Goal: Task Accomplishment & Management: Manage account settings

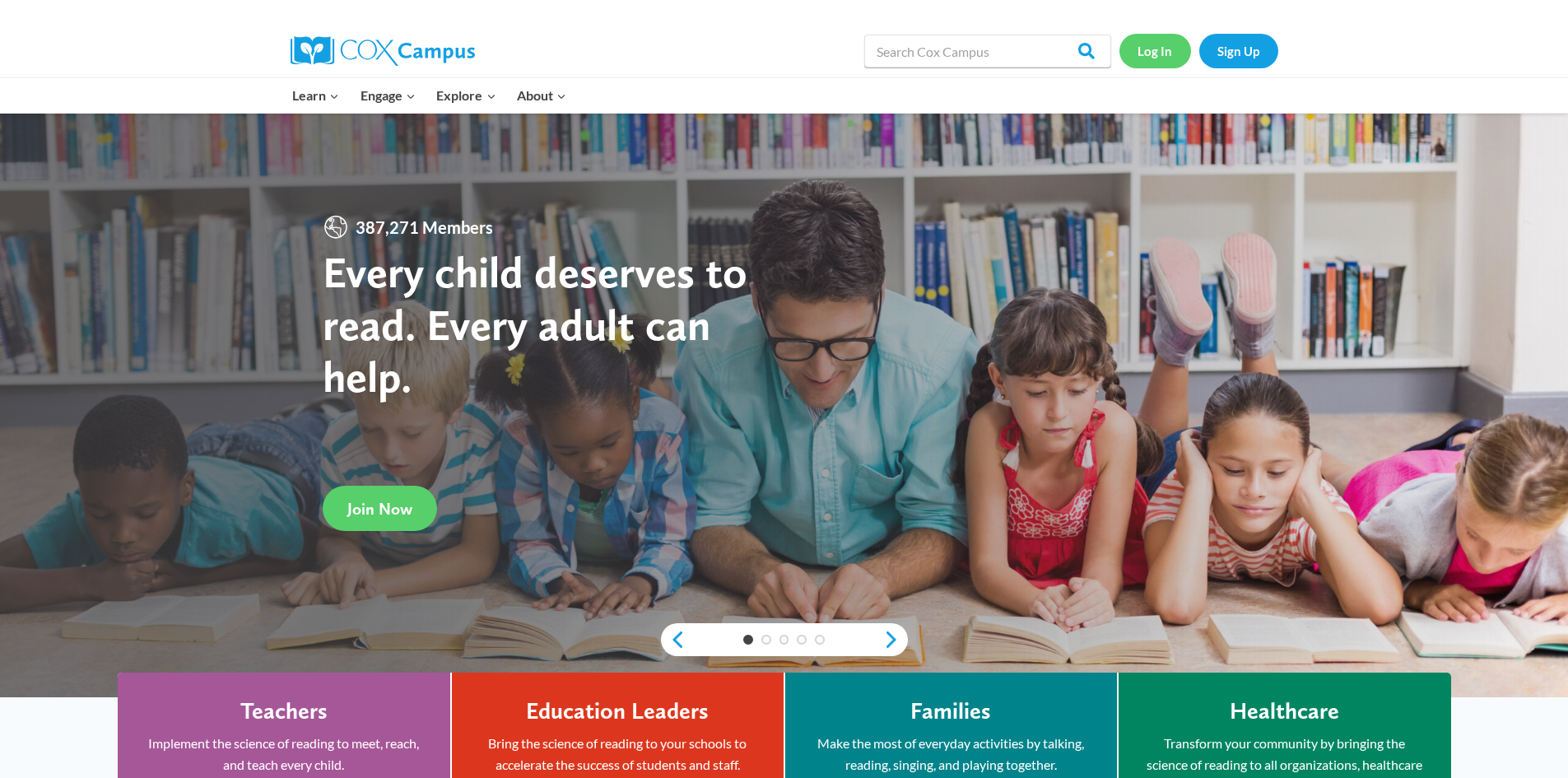
click at [1141, 59] on link "Log In" at bounding box center [1156, 50] width 72 height 33
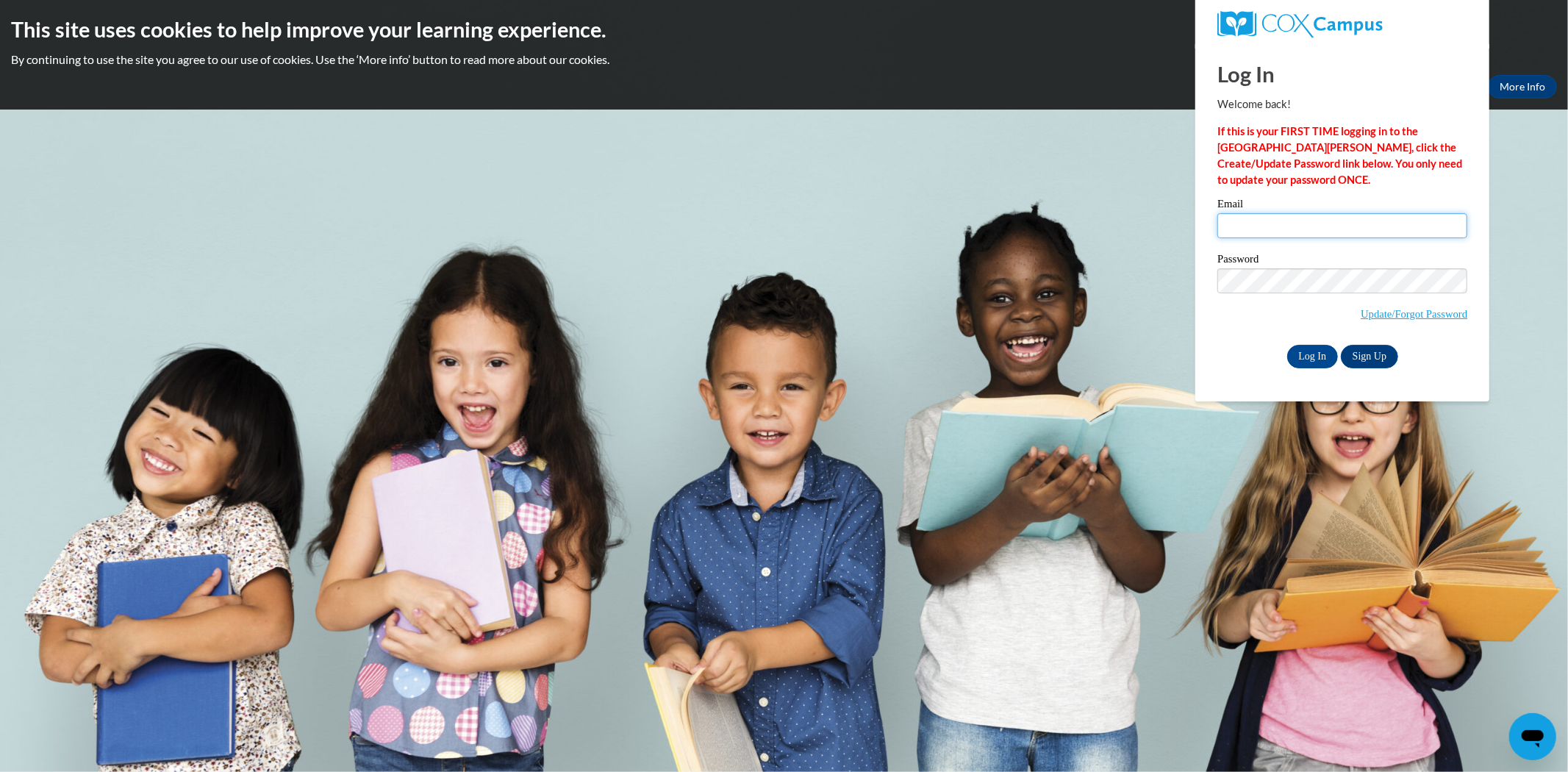
click at [1271, 230] on input "Email" at bounding box center [1341, 226] width 250 height 25
type input "[PERSON_NAME][EMAIL_ADDRESS][DOMAIN_NAME]"
click at [1311, 362] on input "Log In" at bounding box center [1312, 357] width 51 height 24
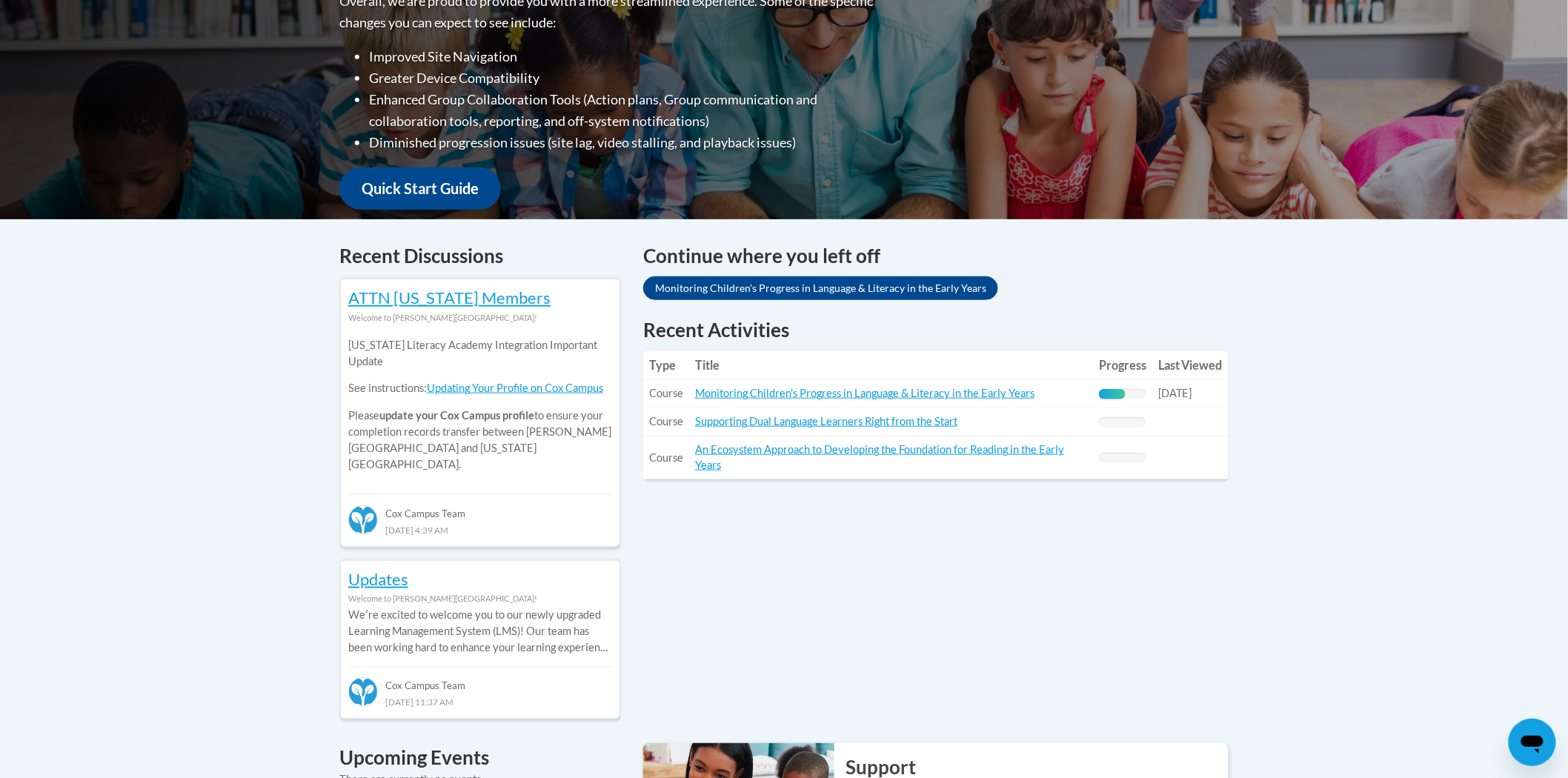
scroll to position [413, 0]
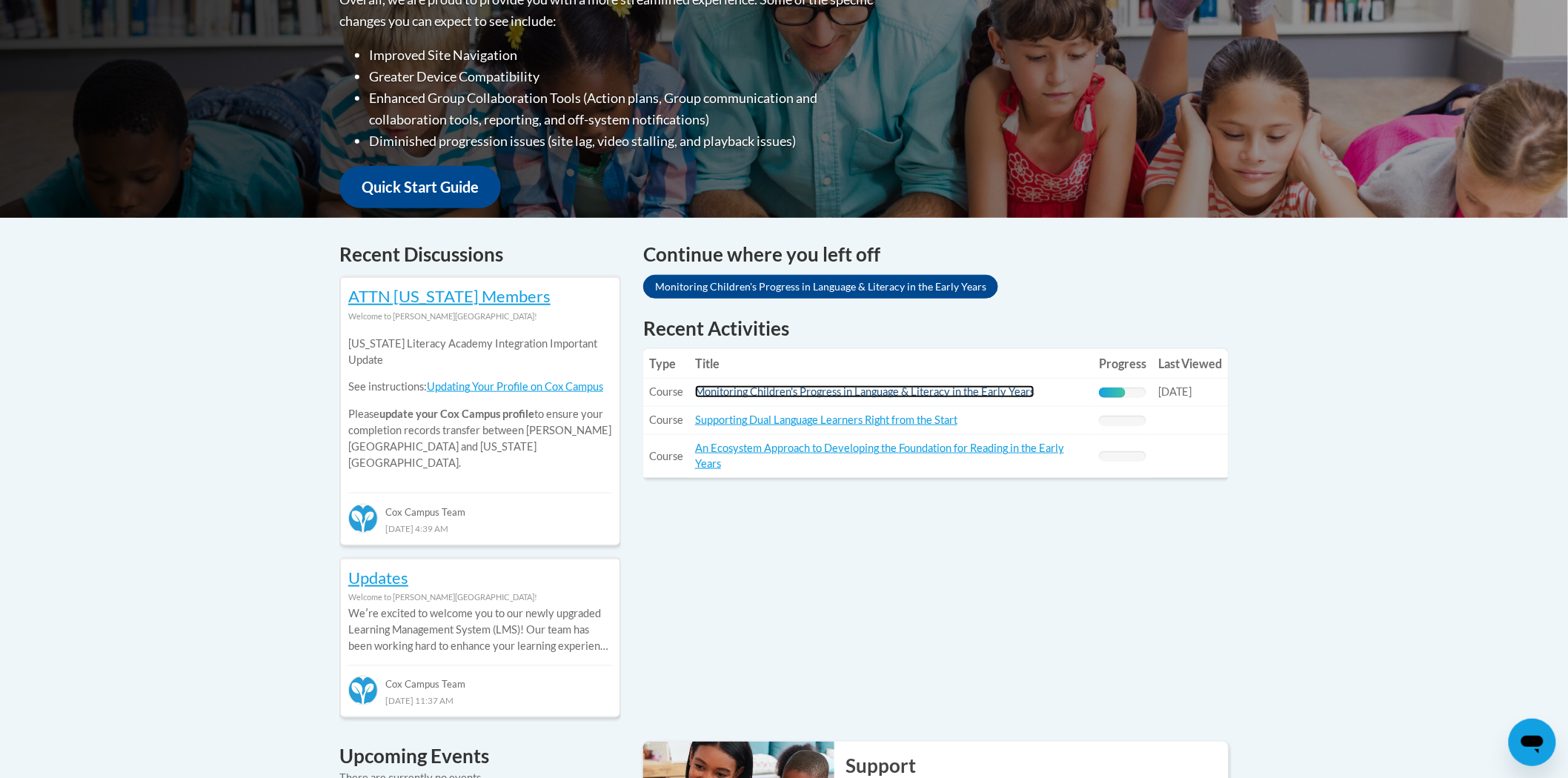
click at [848, 389] on link "Monitoring Children's Progress in Language & Literacy in the Early Years" at bounding box center [864, 392] width 339 height 13
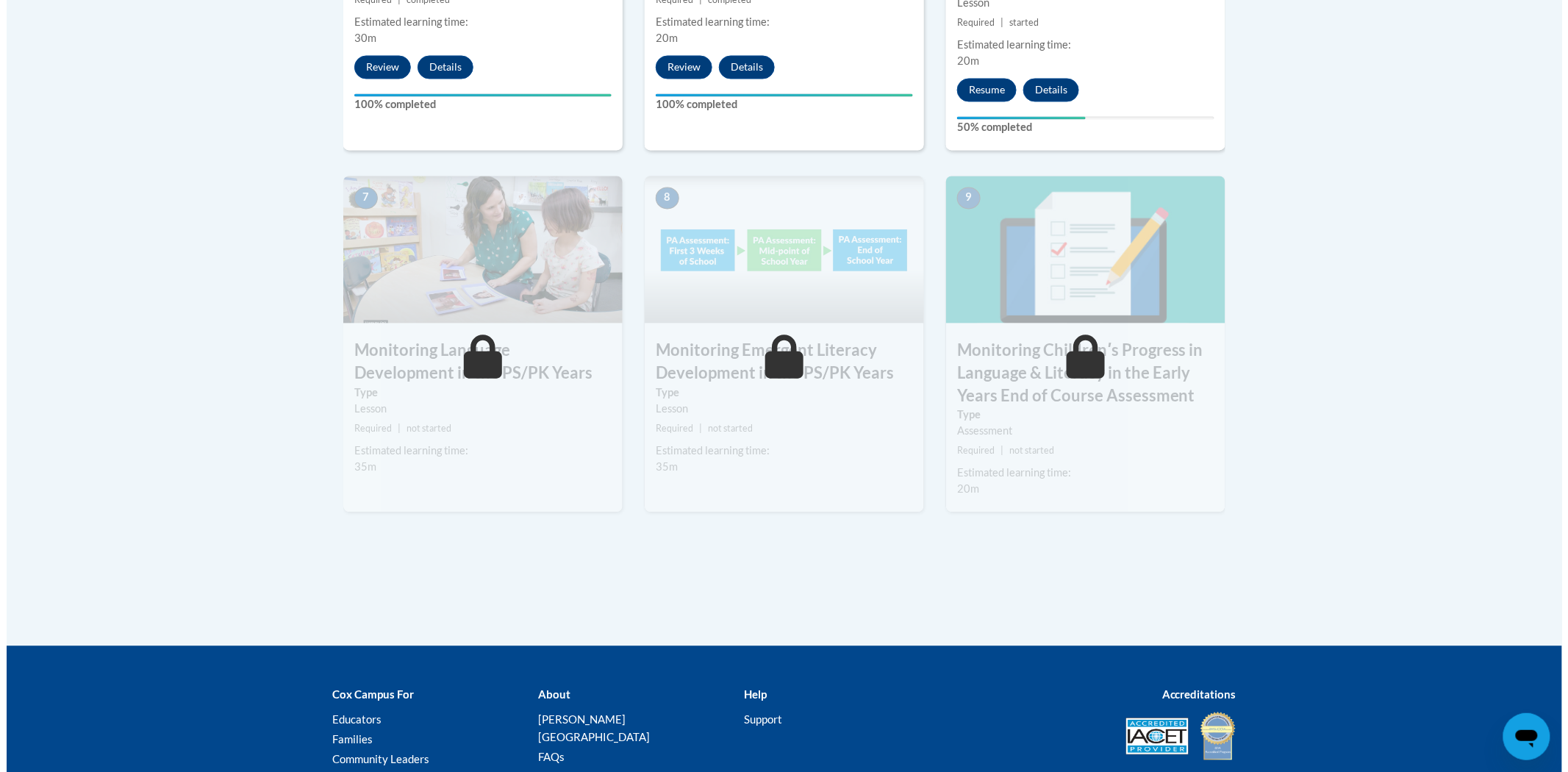
scroll to position [1196, 0]
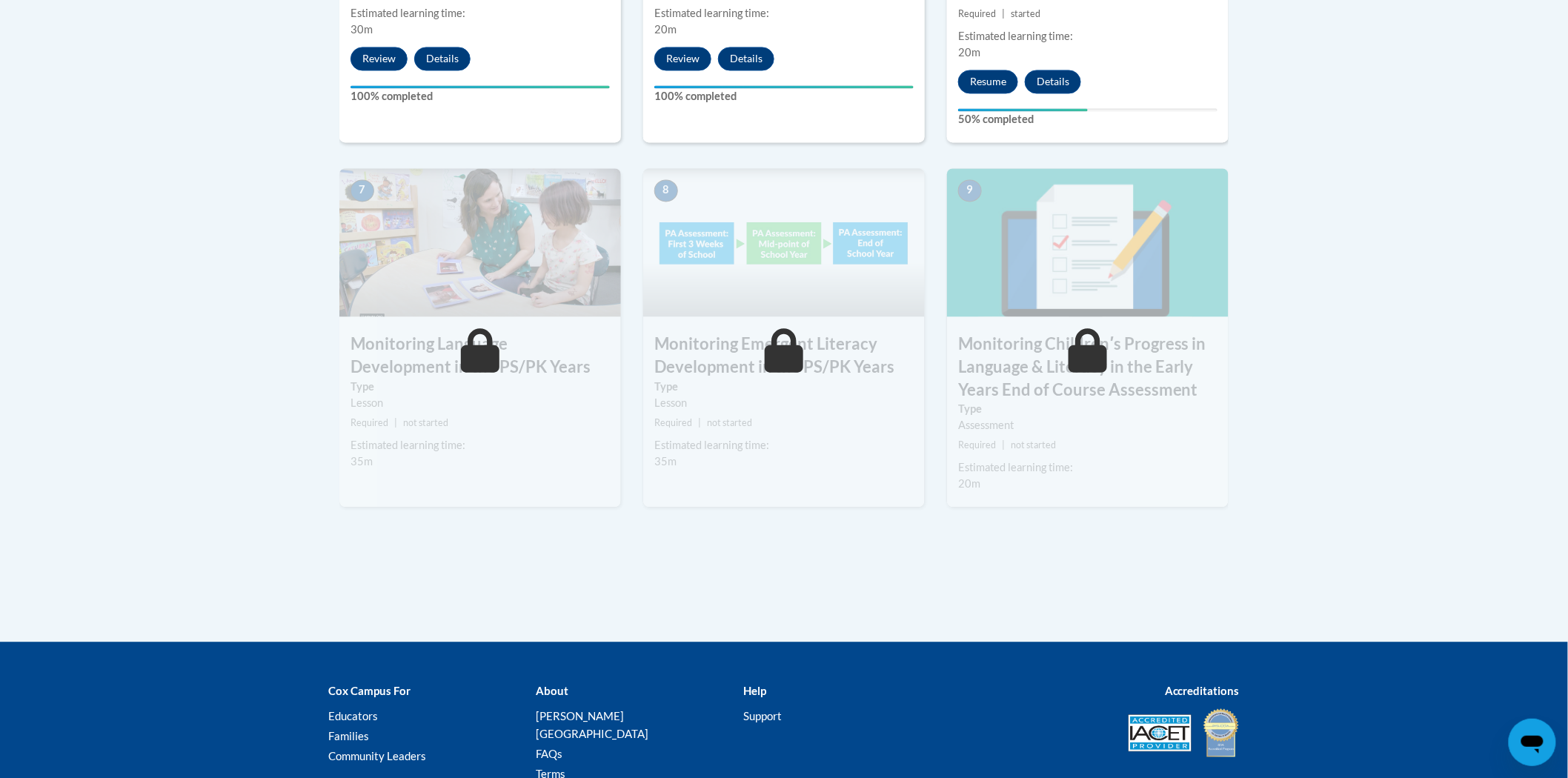
click at [1003, 72] on button "Resume" at bounding box center [988, 82] width 60 height 24
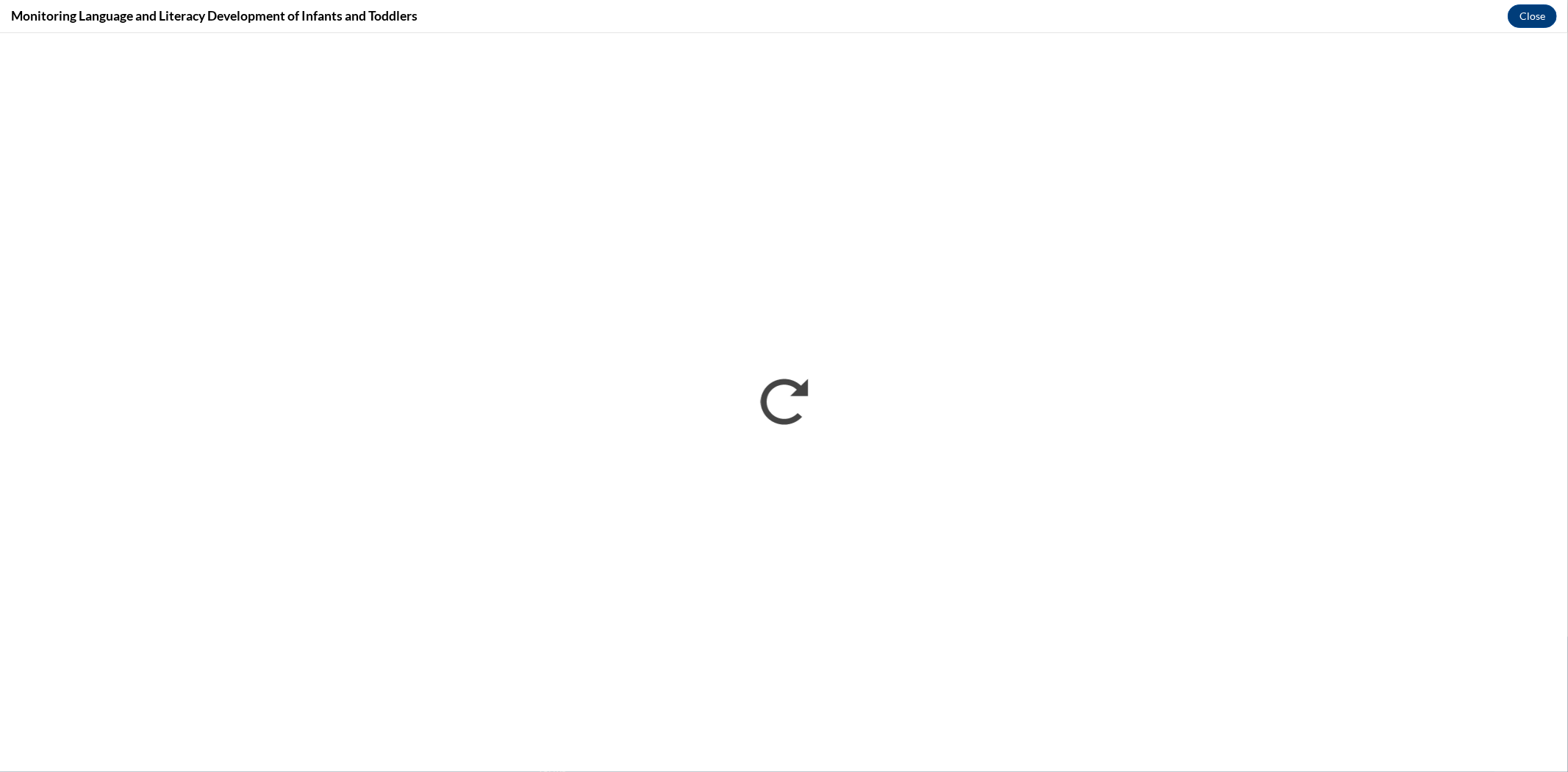
scroll to position [0, 0]
